Goal: Information Seeking & Learning: Find specific page/section

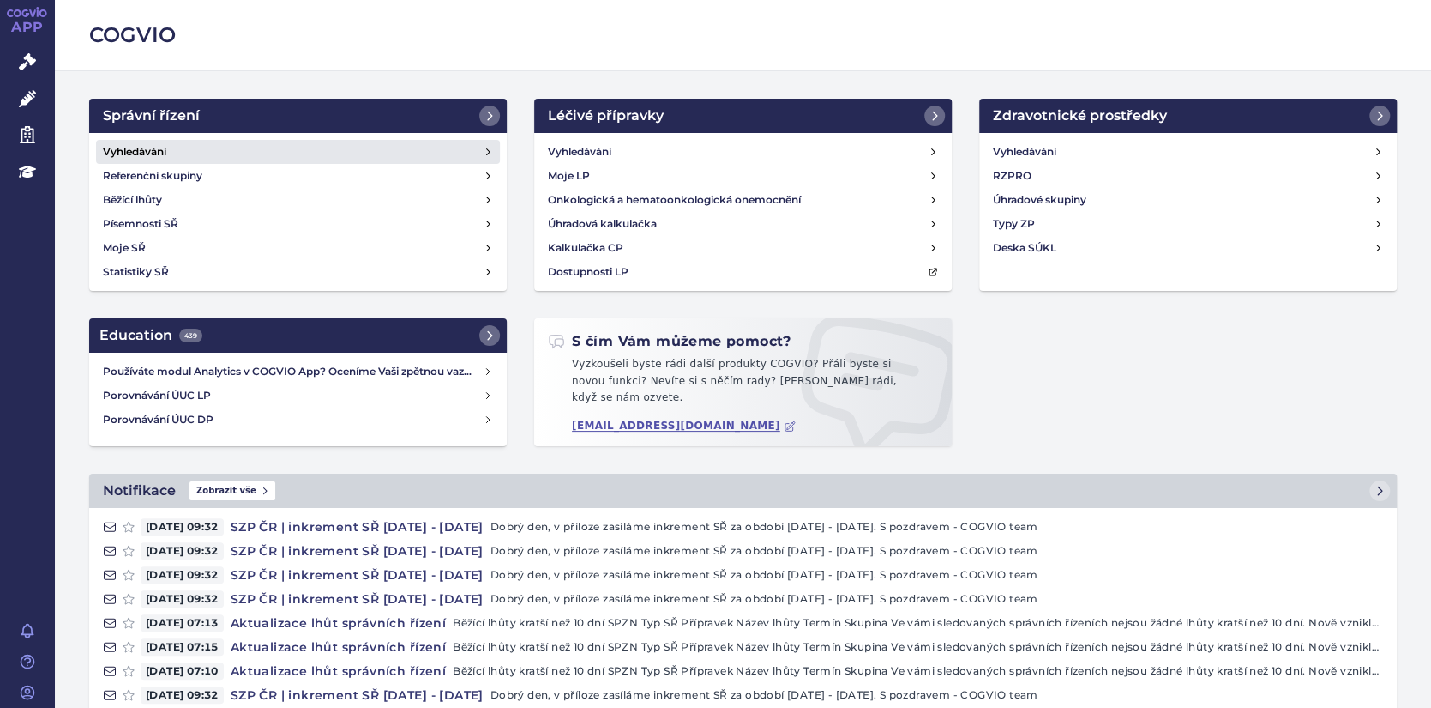
click at [133, 154] on h4 "Vyhledávání" at bounding box center [134, 151] width 63 height 17
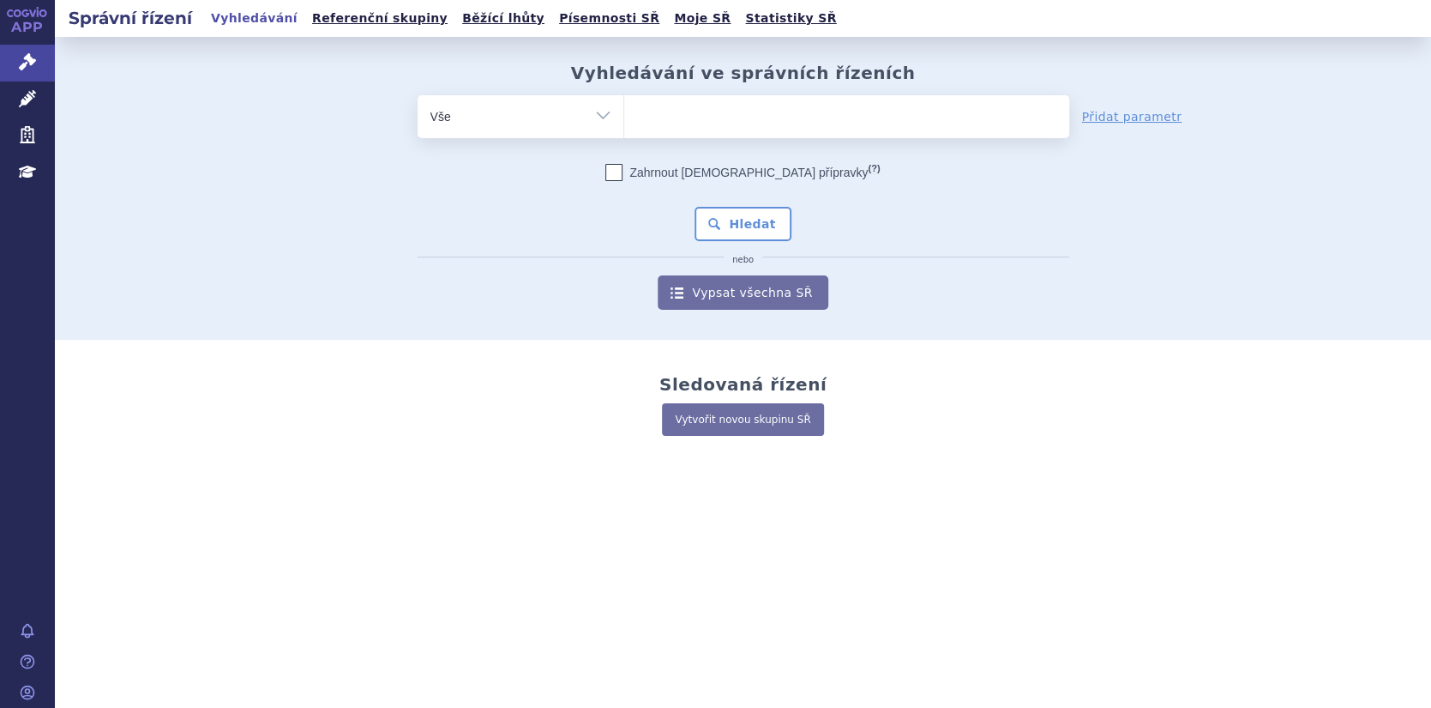
click at [605, 113] on select "Vše Spisová značka Typ SŘ Přípravek/SUKL kód Účastník/Držitel" at bounding box center [521, 114] width 206 height 39
select select "filter-procedure-type"
click at [418, 95] on select "Vše Spisová značka Typ SŘ Přípravek/SUKL kód Účastník/Držitel" at bounding box center [521, 114] width 206 height 39
click at [598, 112] on select "Vše Spisová značka Typ SŘ Přípravek/SUKL kód Účastník/Držitel" at bounding box center [521, 114] width 206 height 39
click at [675, 116] on ul at bounding box center [846, 113] width 445 height 36
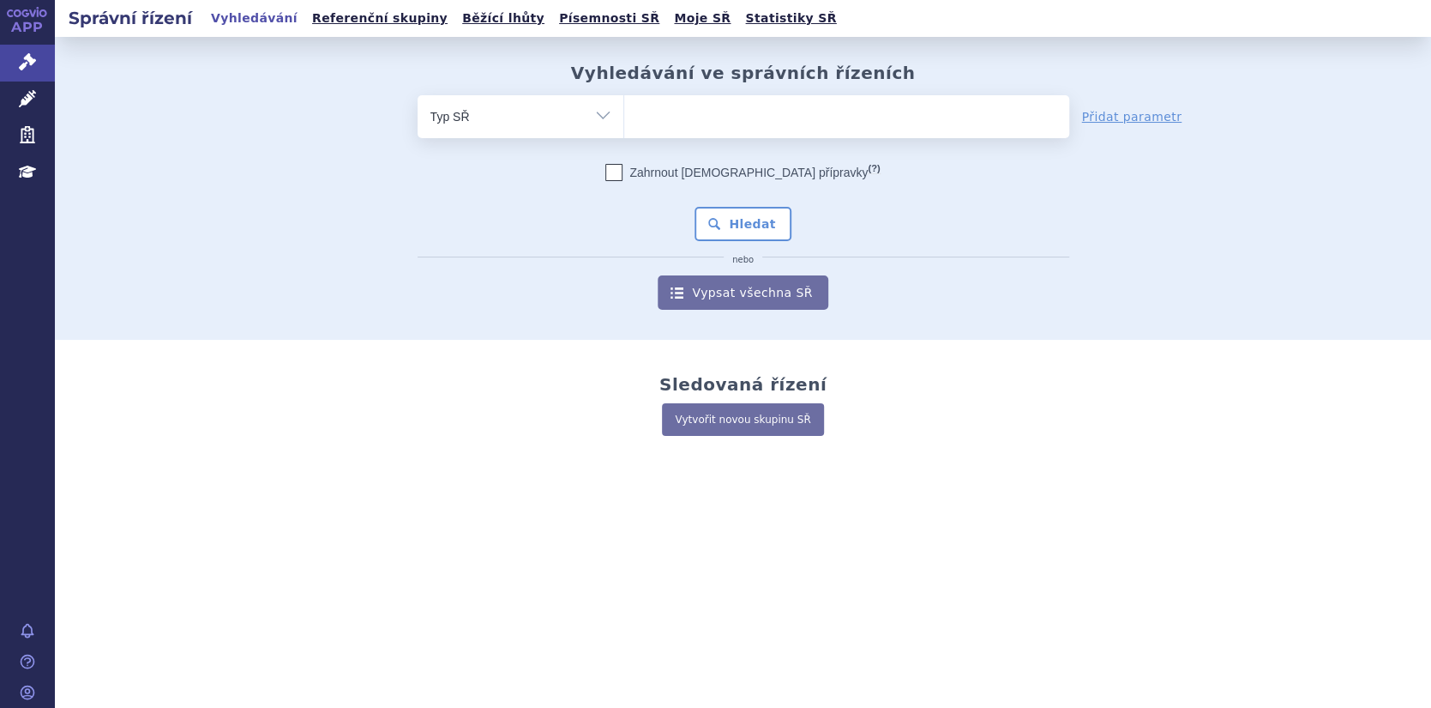
click at [624, 116] on select at bounding box center [623, 115] width 1 height 43
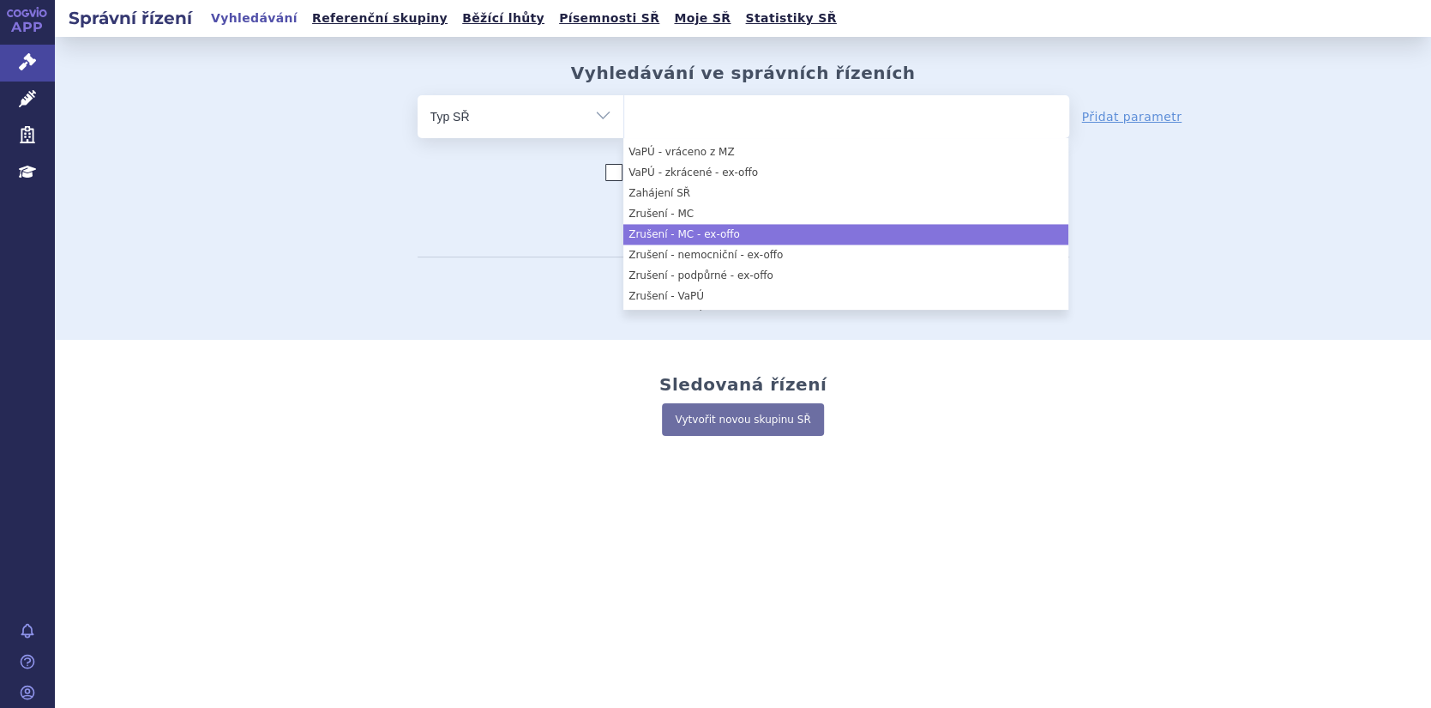
scroll to position [1675, 0]
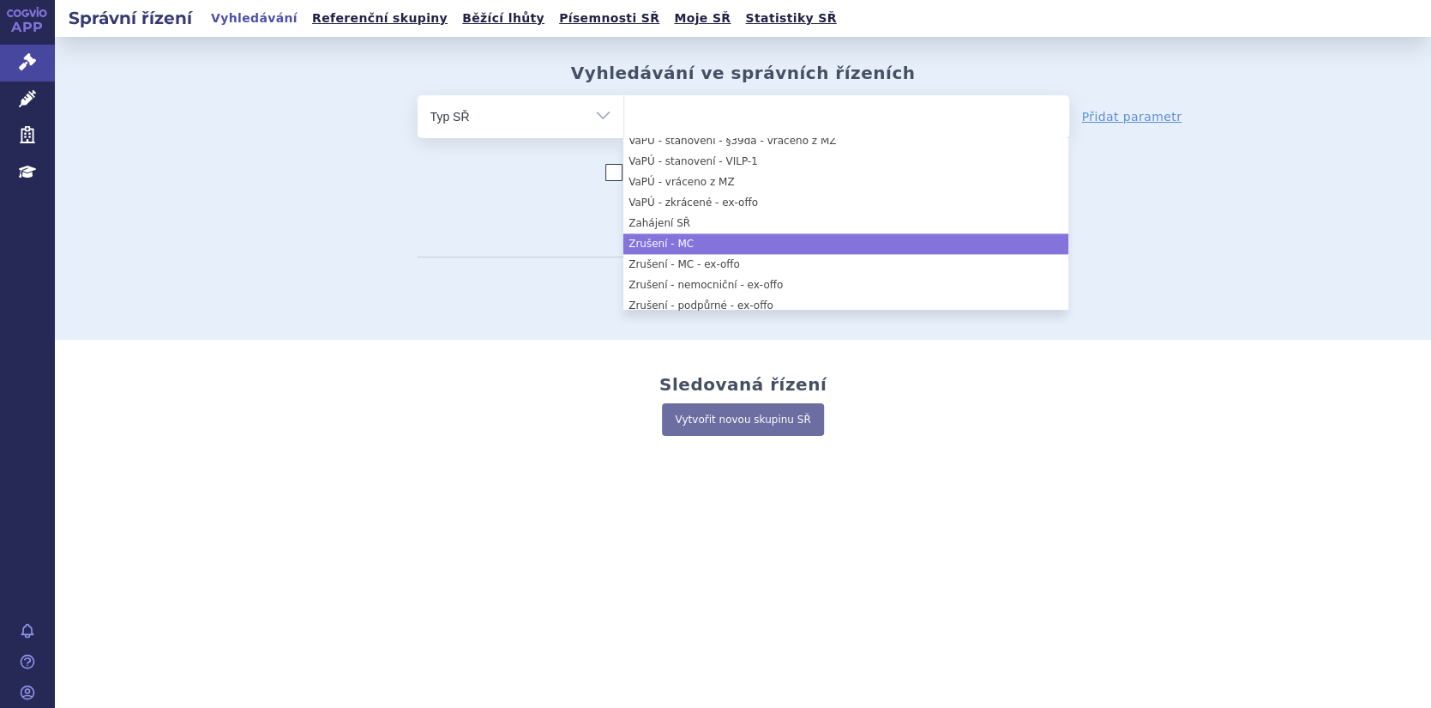
select select "10c70712-b449-4249-a839-86a6383c4e8a"
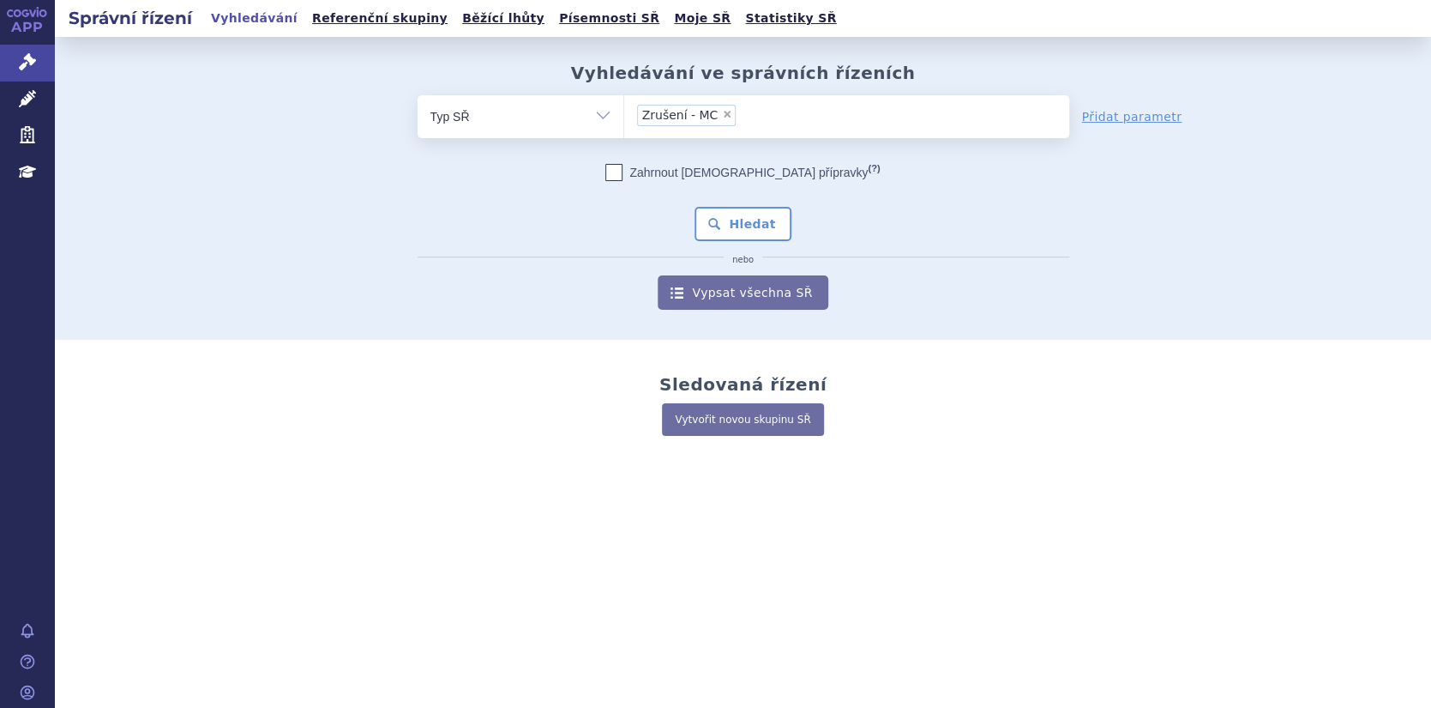
click at [623, 171] on icon at bounding box center [613, 172] width 17 height 17
click at [620, 171] on input "Zahrnout bratrské přípravky (?)" at bounding box center [614, 176] width 11 height 11
checkbox input "true"
click at [736, 215] on button "Hledat" at bounding box center [743, 224] width 97 height 34
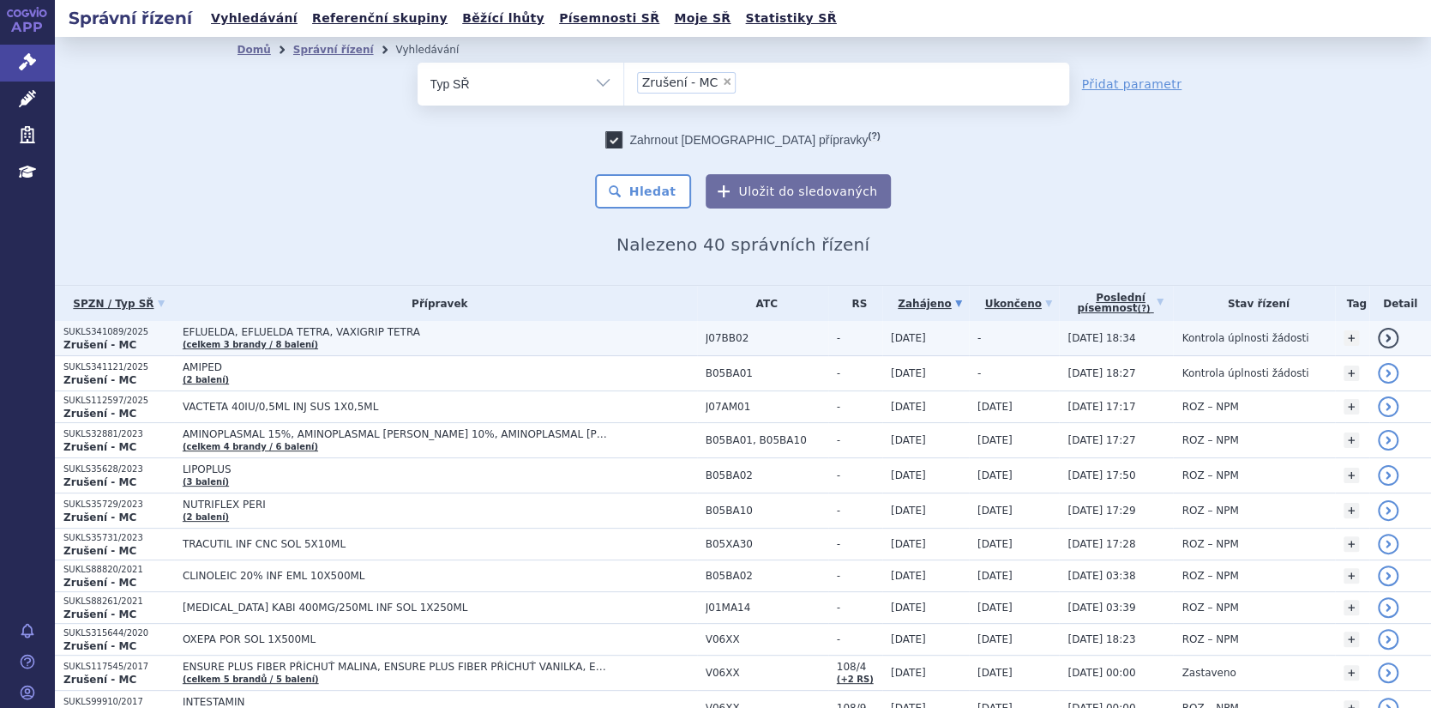
click at [1386, 334] on link "detail" at bounding box center [1388, 338] width 21 height 21
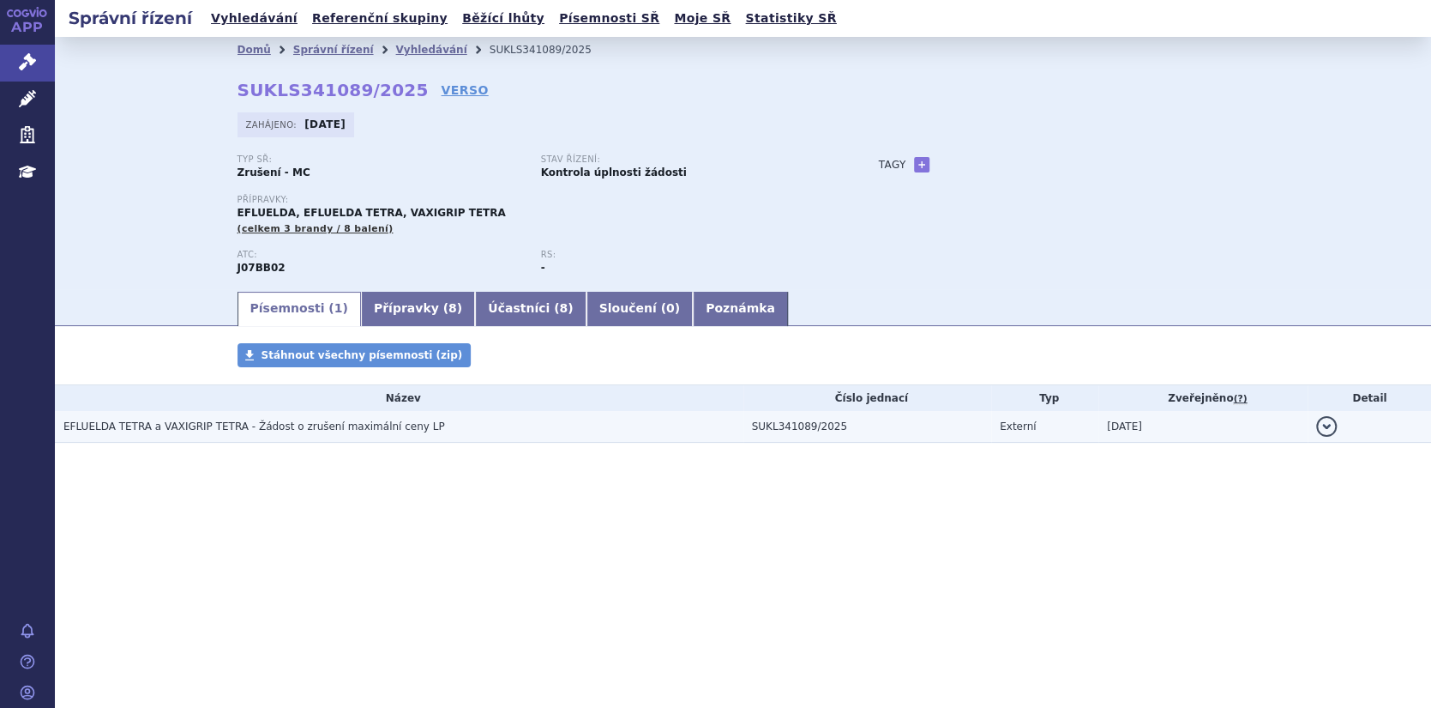
click at [1325, 427] on button "detail" at bounding box center [1326, 426] width 21 height 21
